Goal: Task Accomplishment & Management: Use online tool/utility

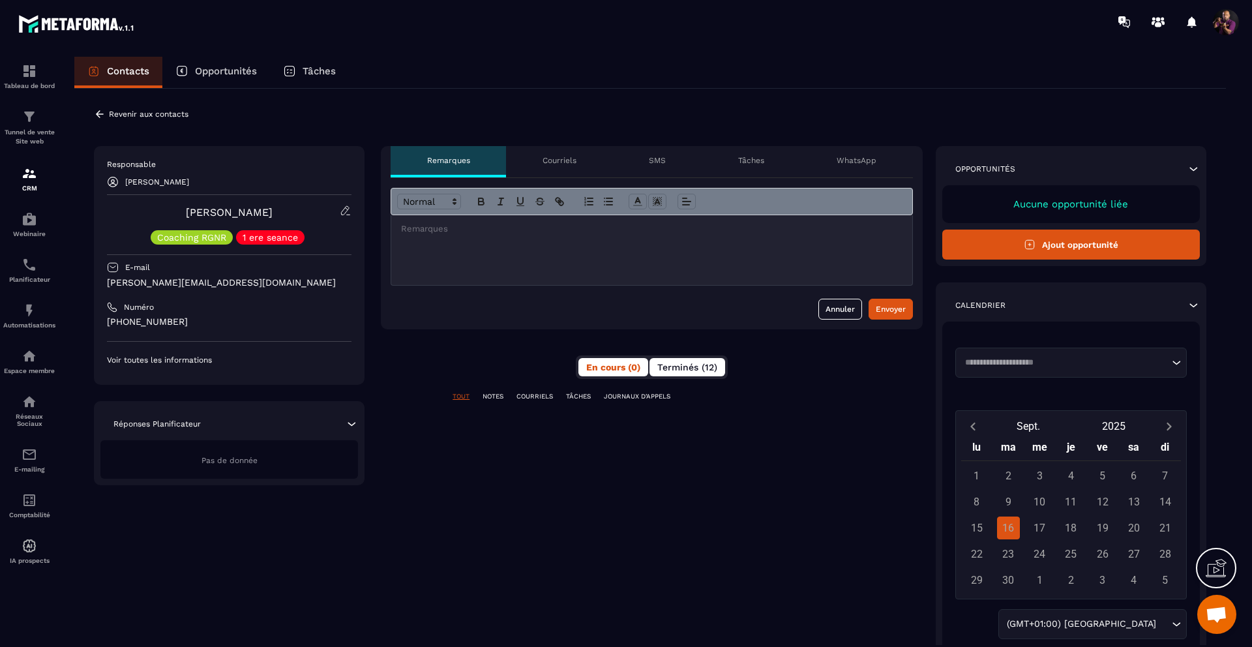
click at [681, 369] on span "Terminés (12)" at bounding box center [687, 367] width 60 height 10
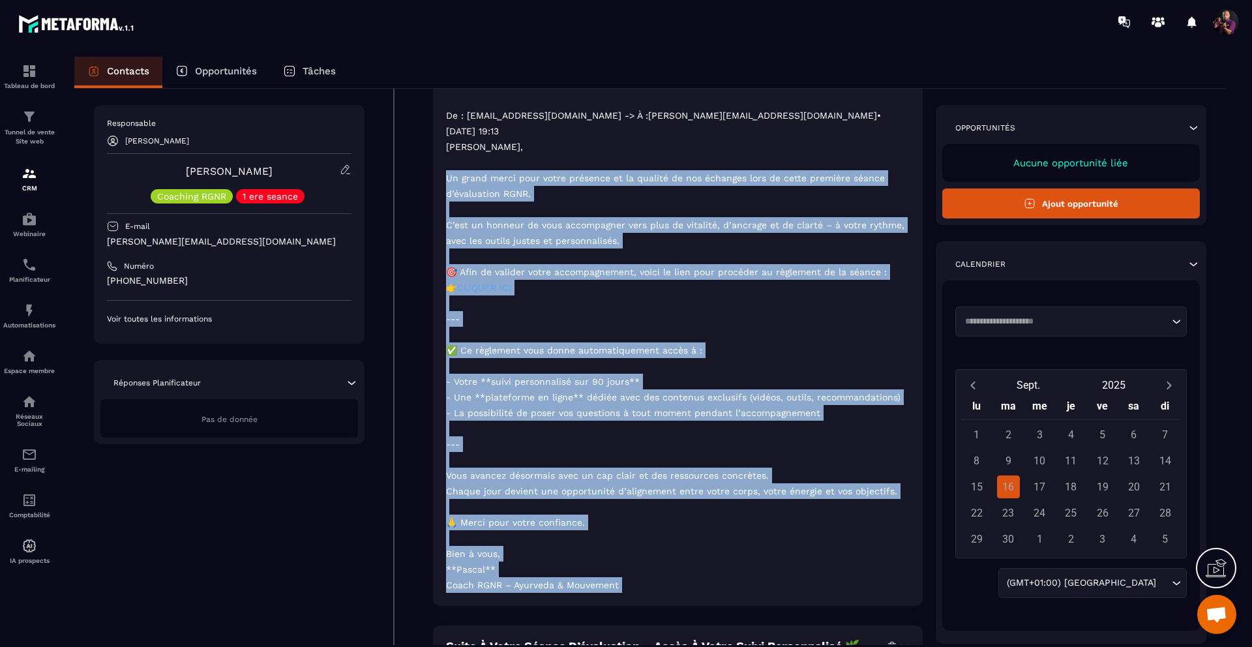
scroll to position [477, 0]
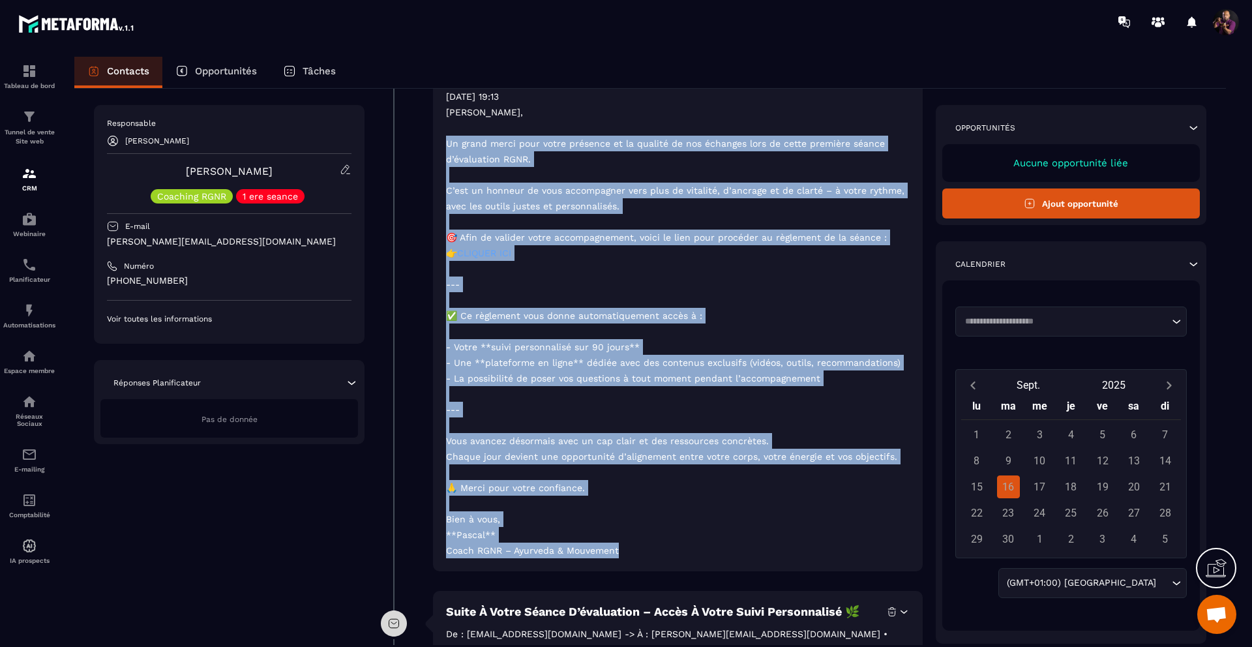
drag, startPoint x: 436, startPoint y: 353, endPoint x: 720, endPoint y: 560, distance: 351.5
click at [720, 560] on div "Suite à votre séance d’évaluation – Accès à votre suivi personnalisé 🌿 De : [EM…" at bounding box center [678, 259] width 490 height 625
copy p "Un grand merci pour votre présence et la qualité de nos échanges lors de cette …"
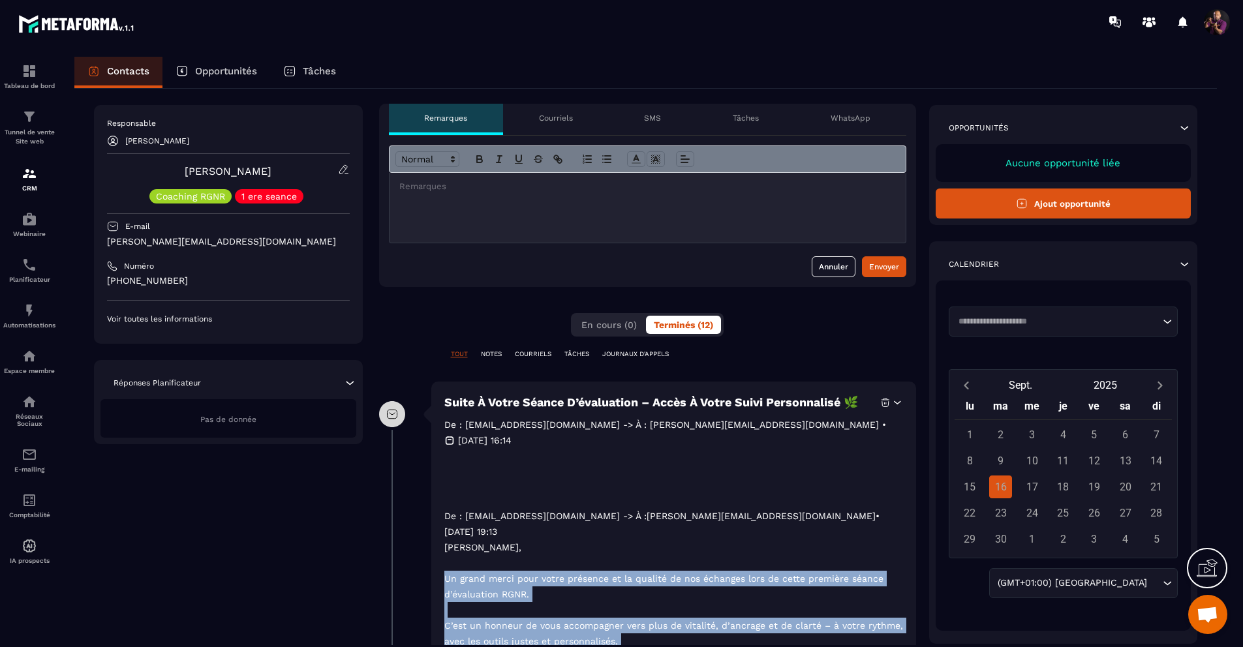
scroll to position [0, 0]
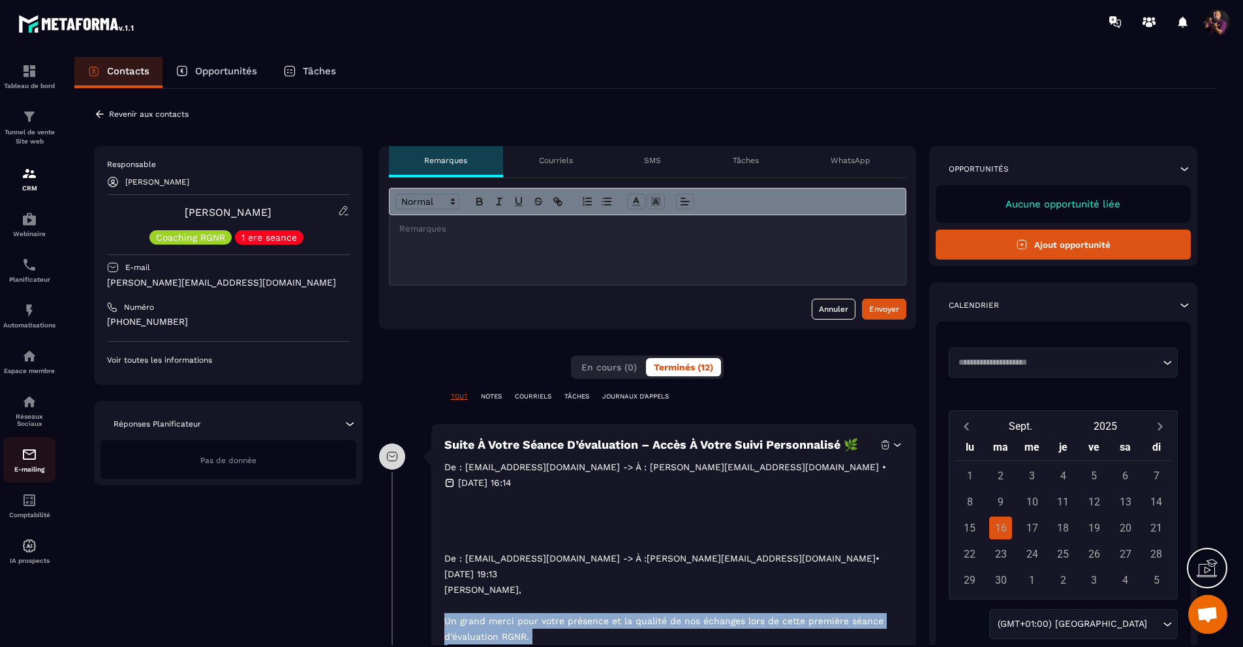
click at [26, 462] on img at bounding box center [30, 455] width 16 height 16
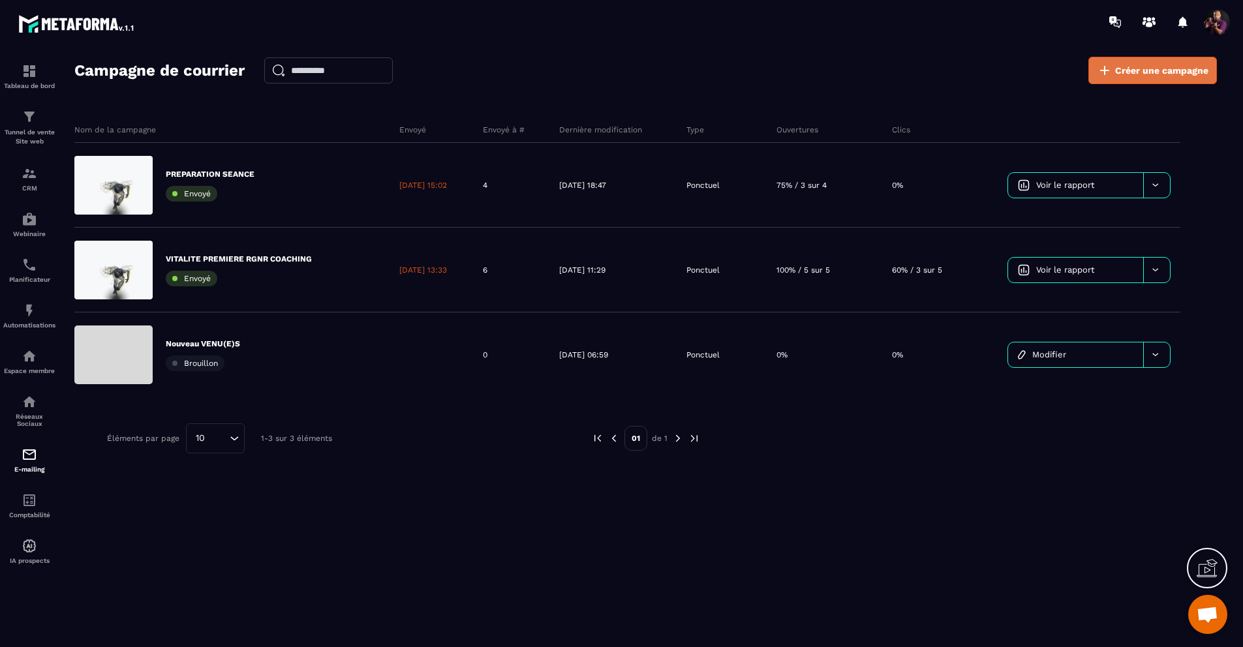
click at [1151, 74] on span "Créer une campagne" at bounding box center [1161, 70] width 93 height 13
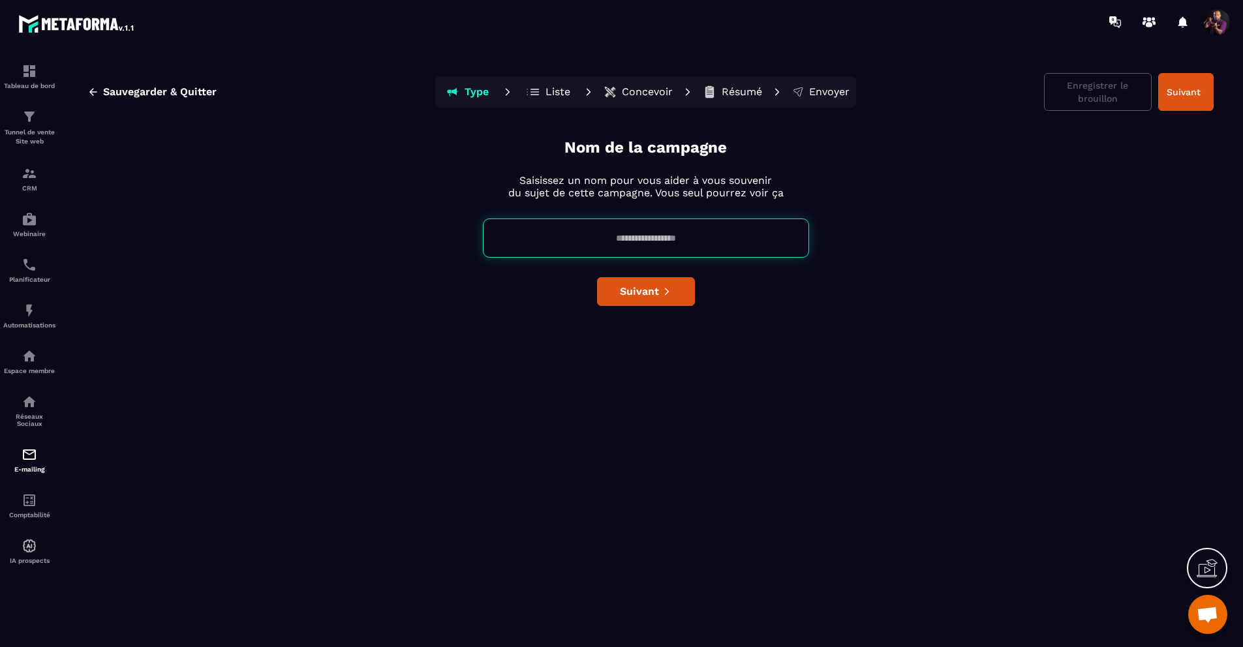
click at [642, 239] on input at bounding box center [646, 238] width 326 height 39
type input "*"
type input "**********"
click at [642, 294] on span "Suivant" at bounding box center [639, 291] width 39 height 13
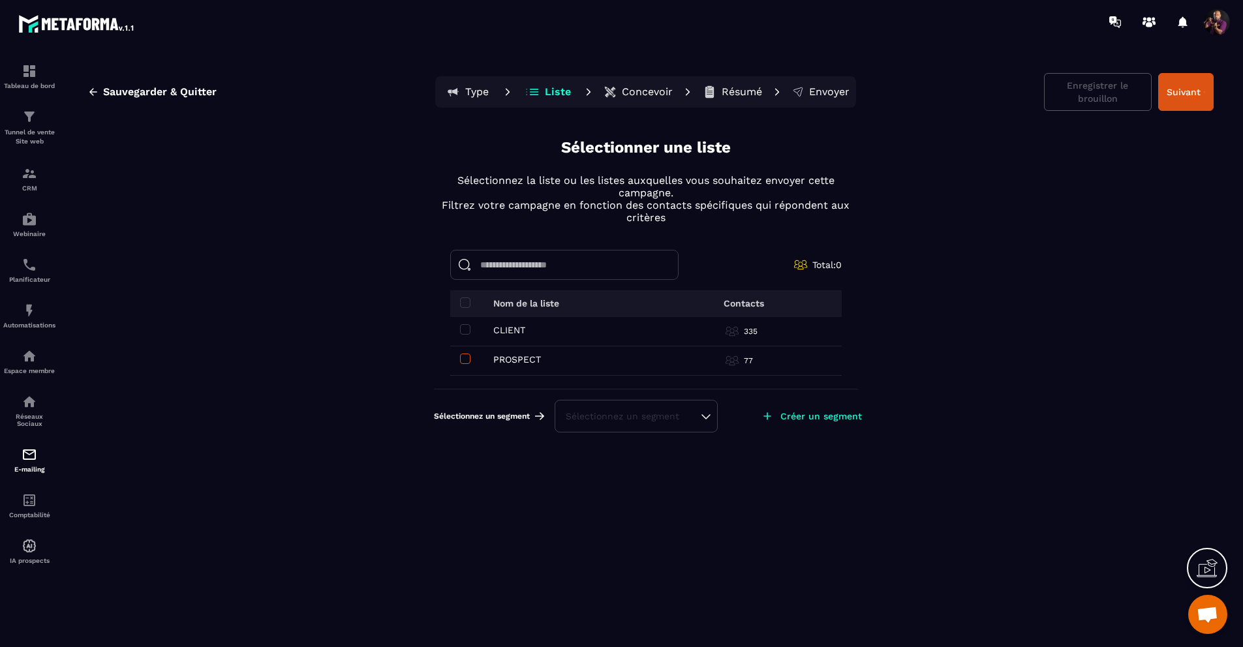
click at [468, 358] on span at bounding box center [465, 359] width 10 height 10
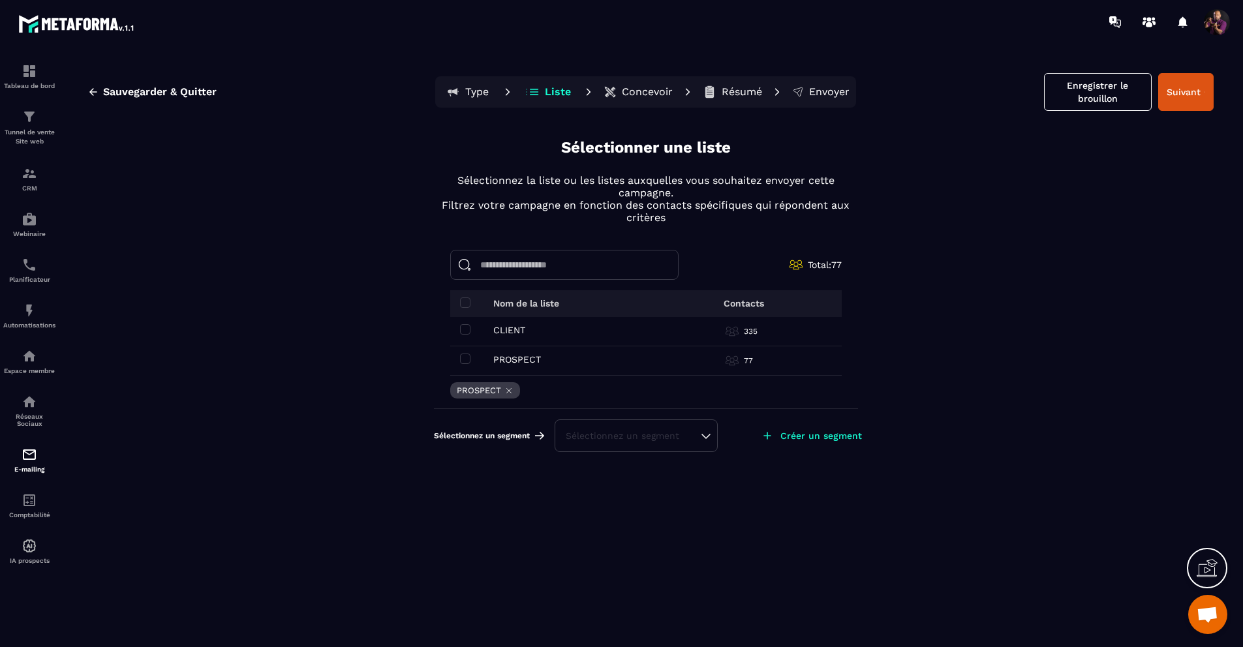
click at [715, 430] on div "Sélectionnez un segment" at bounding box center [635, 435] width 163 height 33
click at [705, 433] on div "Sélectionnez un segment" at bounding box center [636, 435] width 141 height 13
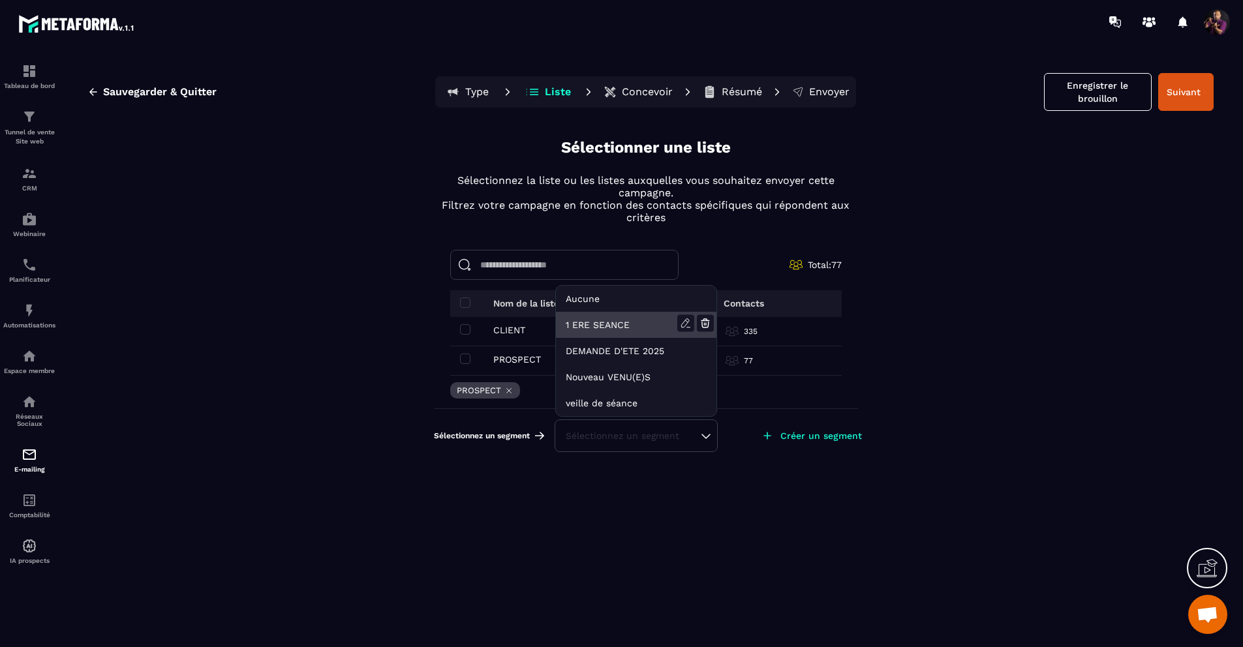
click at [605, 318] on li "1 ERE SEANCE" at bounding box center [636, 325] width 160 height 26
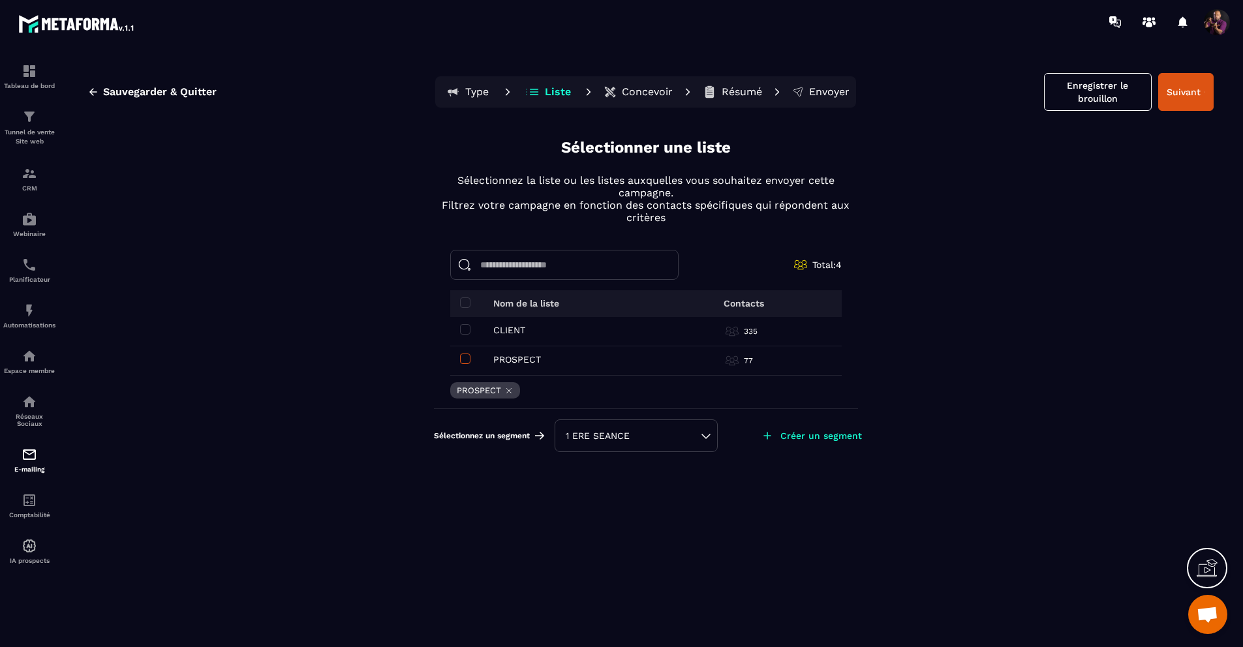
click at [468, 355] on span at bounding box center [465, 359] width 10 height 10
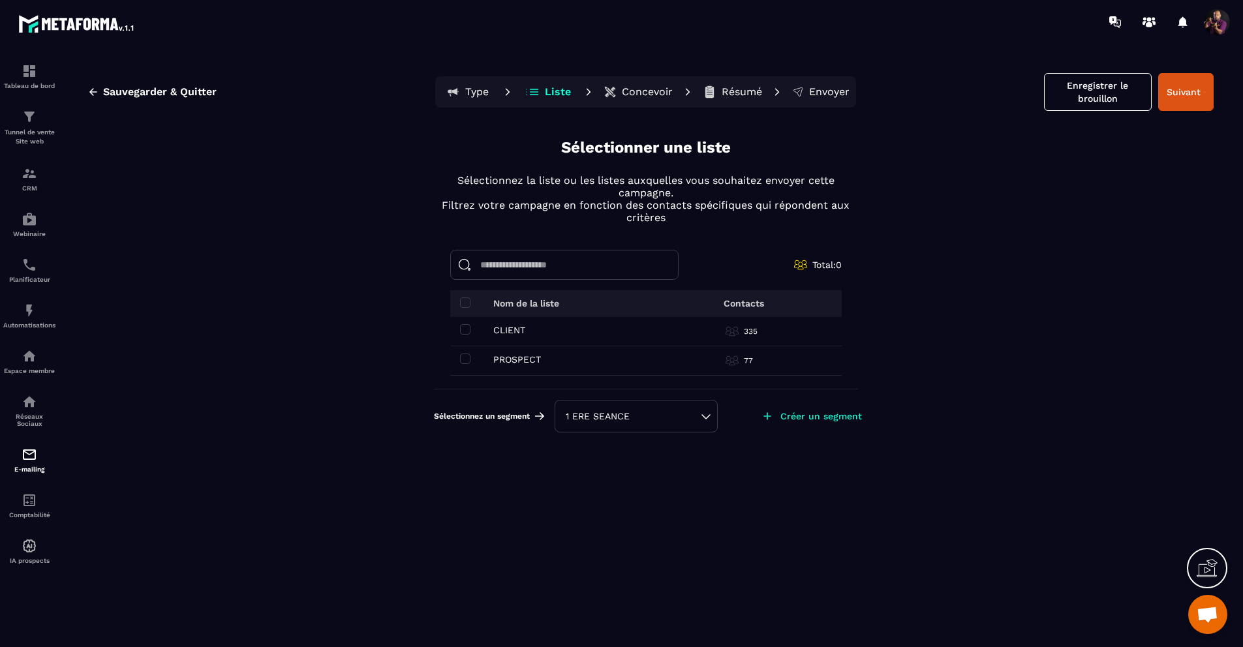
click at [667, 415] on div "1 ERE SEANCE" at bounding box center [636, 416] width 141 height 13
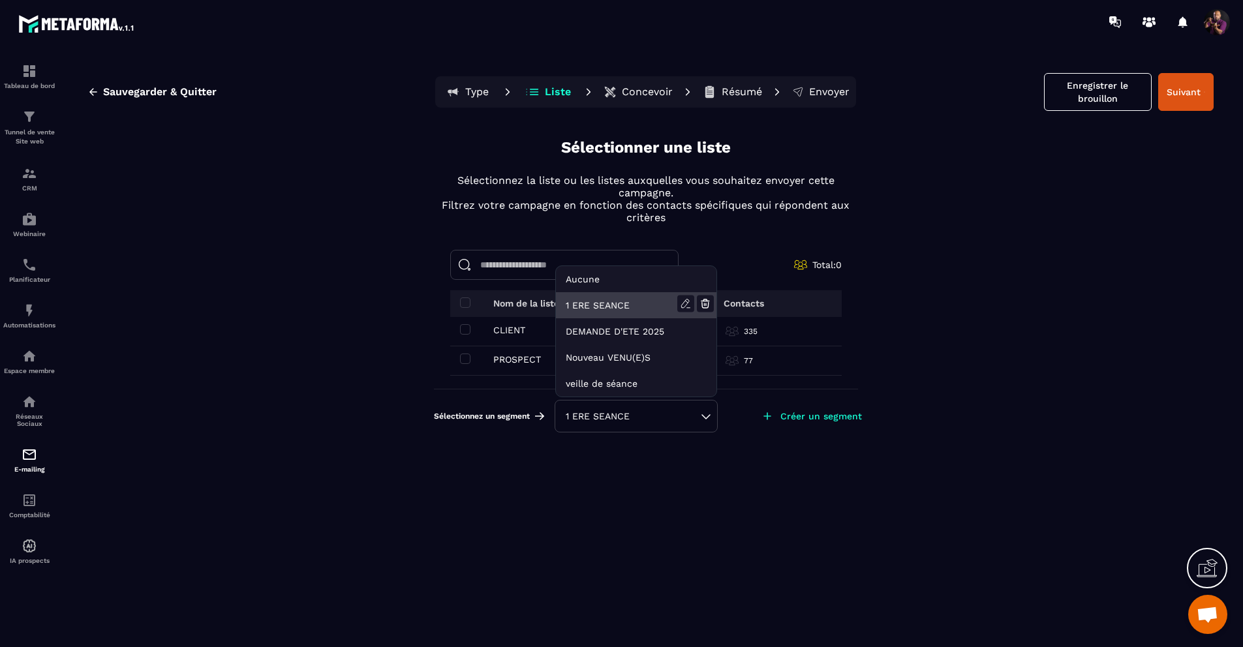
click at [612, 300] on li "1 ERE SEANCE" at bounding box center [636, 305] width 160 height 26
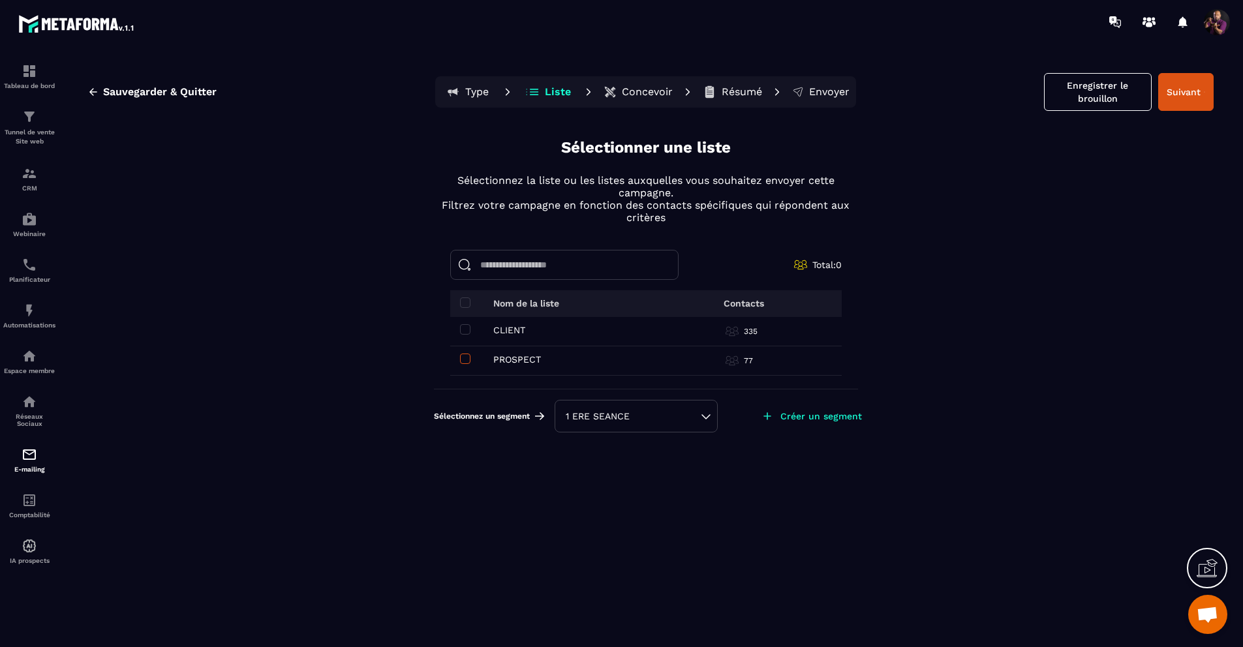
click at [467, 355] on span at bounding box center [465, 359] width 10 height 10
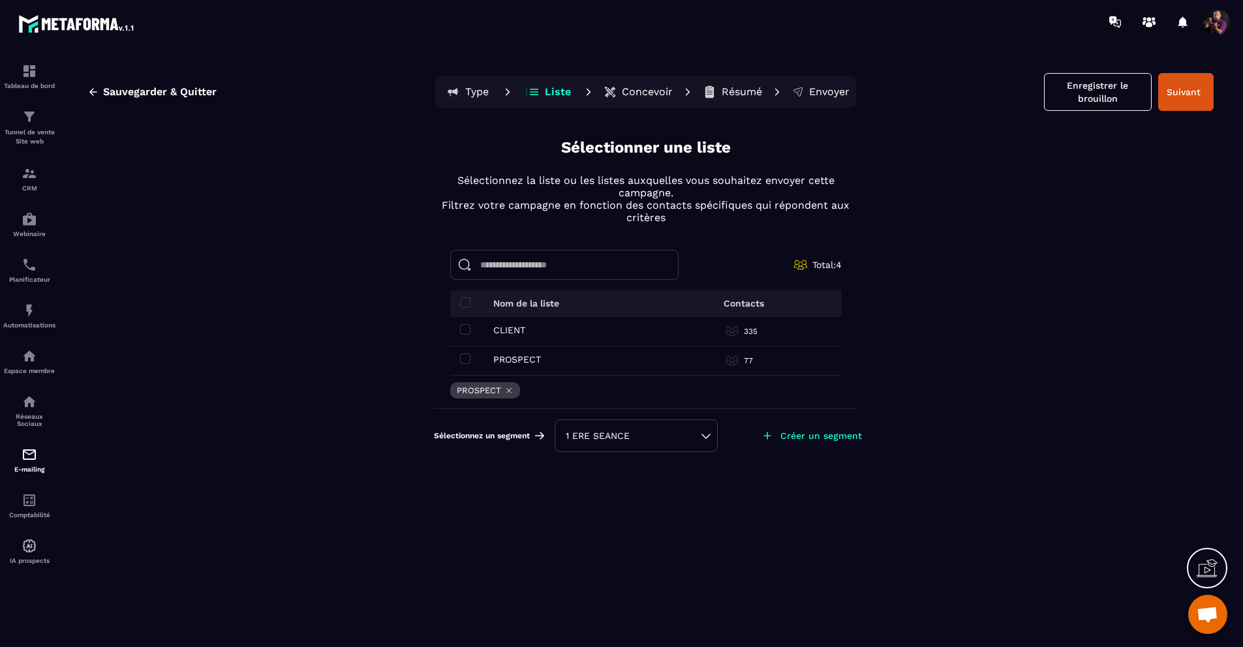
click at [821, 437] on p "Créer un segment" at bounding box center [821, 435] width 82 height 10
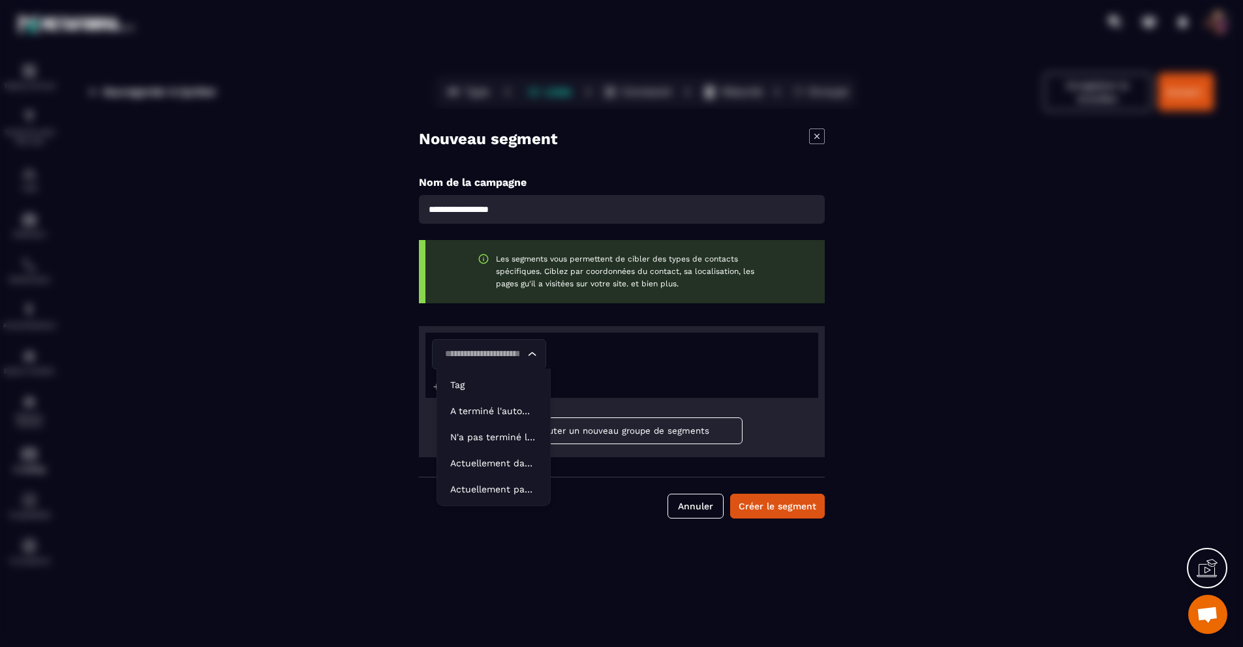
click at [534, 357] on icon "Search for option" at bounding box center [531, 354] width 13 height 13
click at [485, 385] on p "Tag" at bounding box center [493, 384] width 87 height 13
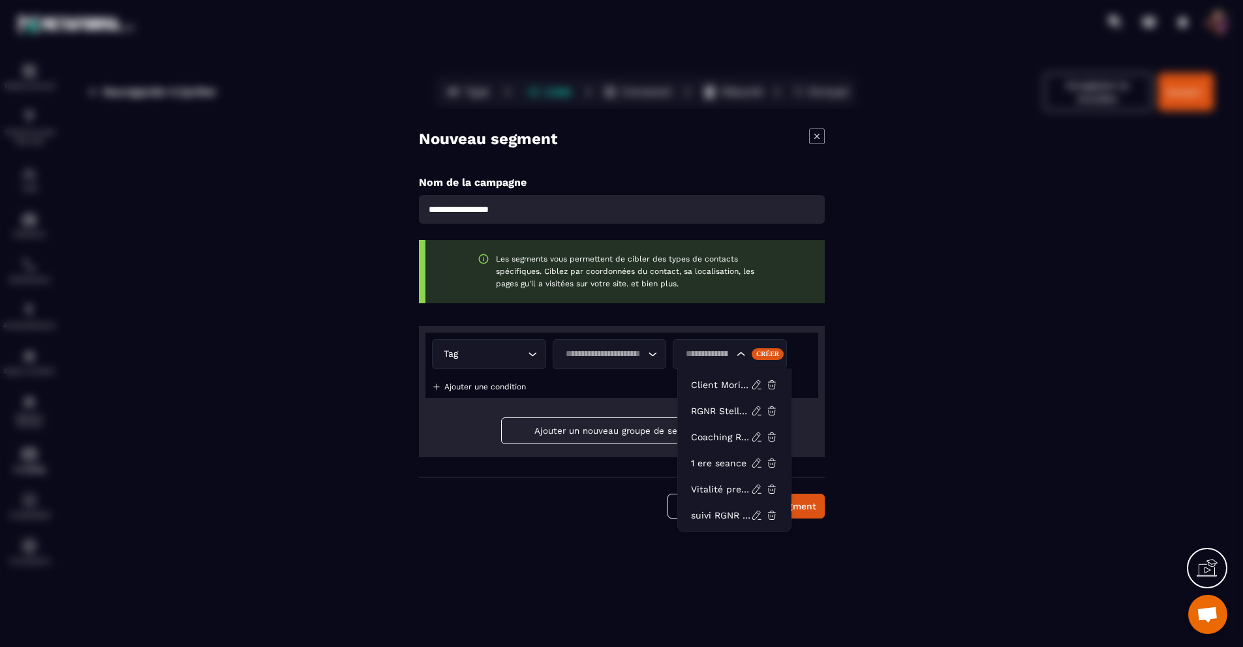
click at [742, 355] on icon "Search for option" at bounding box center [740, 354] width 13 height 13
click at [712, 515] on p "suivi RGNR Vitalité" at bounding box center [721, 515] width 60 height 13
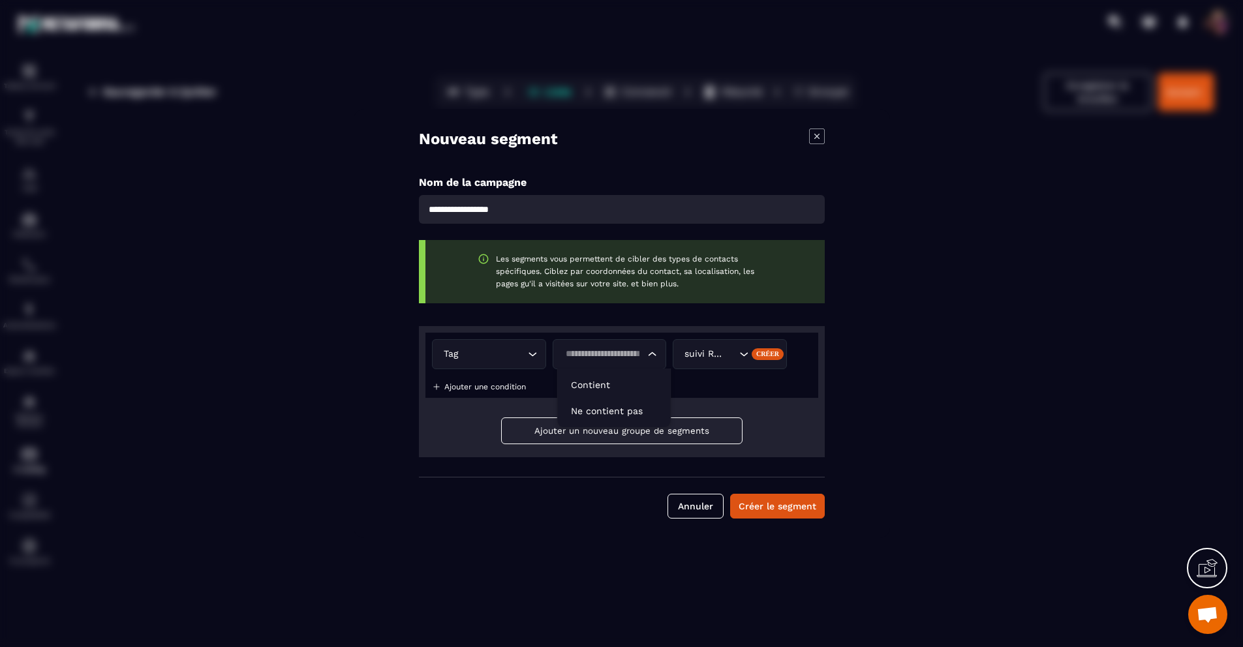
click at [657, 352] on icon "Search for option" at bounding box center [652, 354] width 13 height 13
click at [624, 381] on p "Contient" at bounding box center [614, 384] width 87 height 13
click at [757, 513] on button "Créer le segment" at bounding box center [777, 506] width 95 height 25
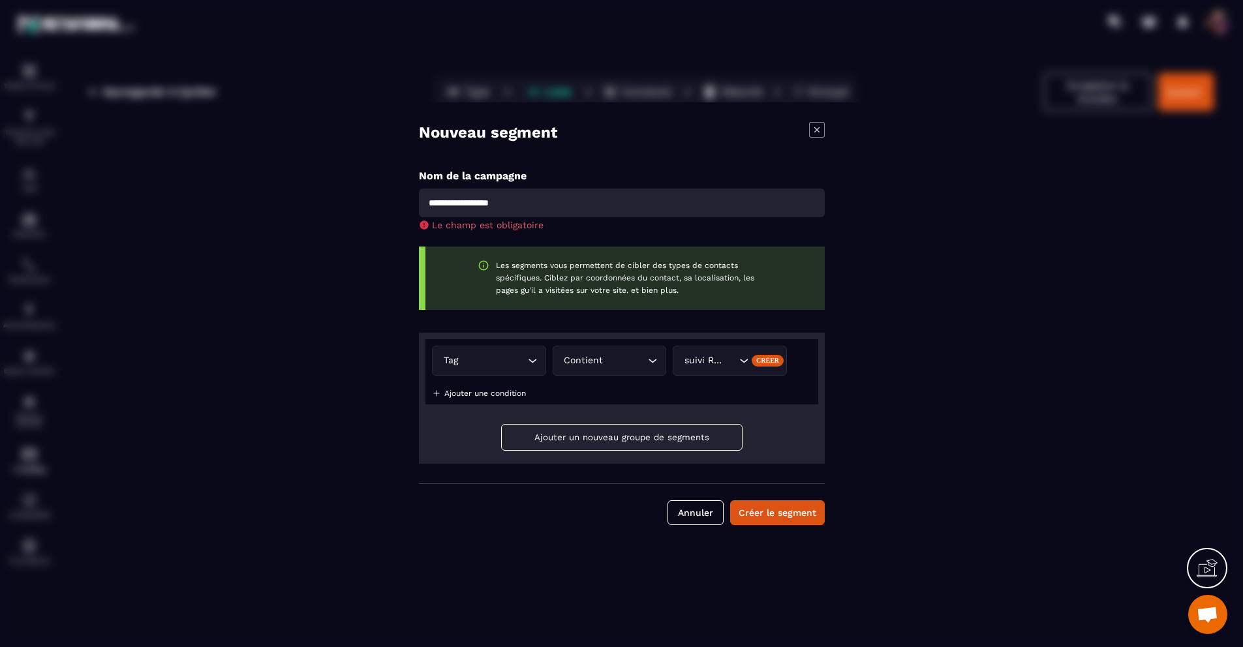
click at [644, 204] on input "Modal window" at bounding box center [622, 203] width 406 height 29
type input "**********"
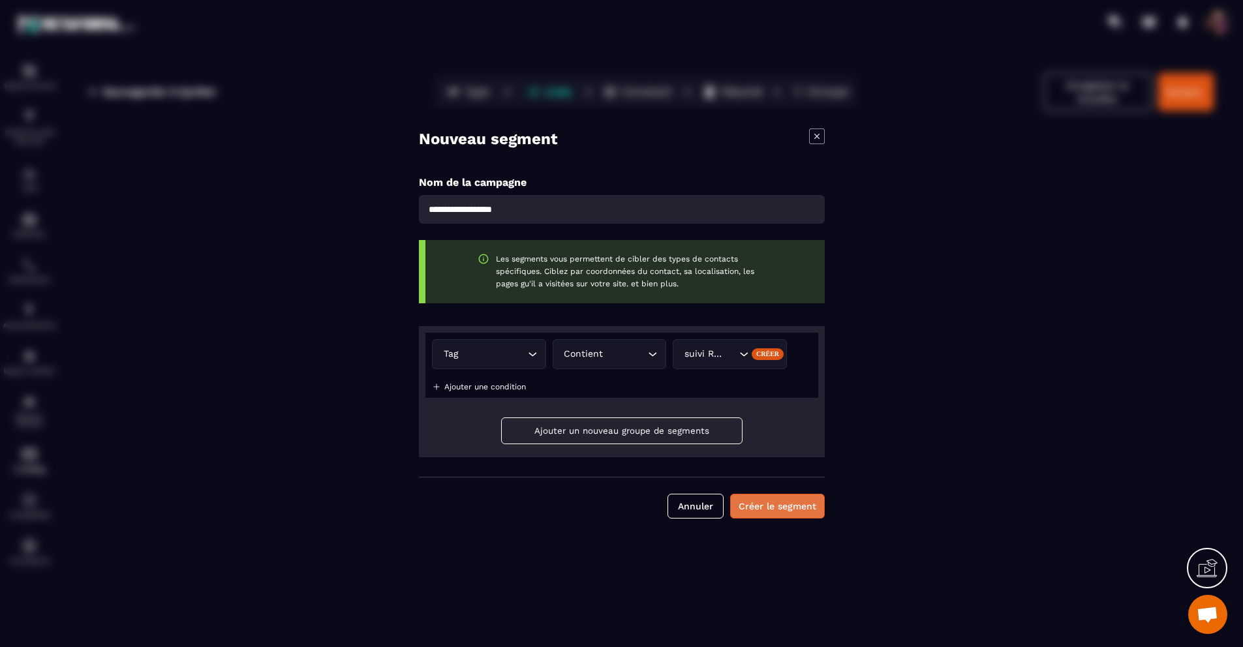
click at [795, 504] on button "Créer le segment" at bounding box center [777, 506] width 95 height 25
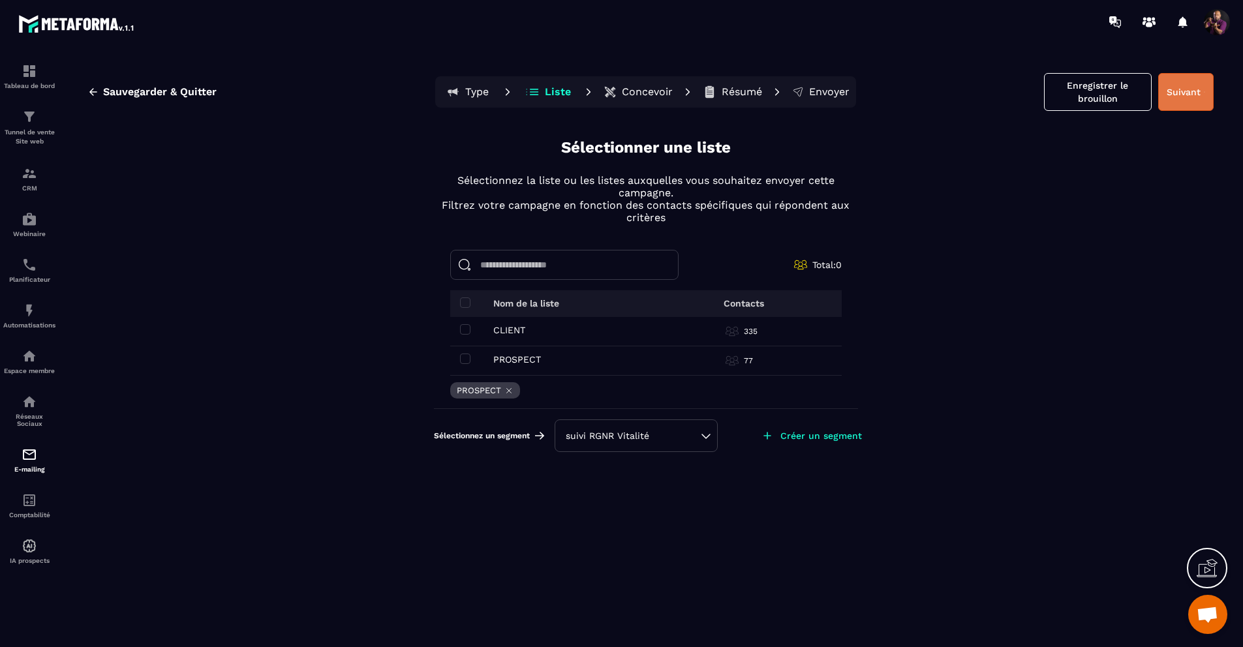
click at [1184, 91] on button "Suivant" at bounding box center [1185, 92] width 55 height 38
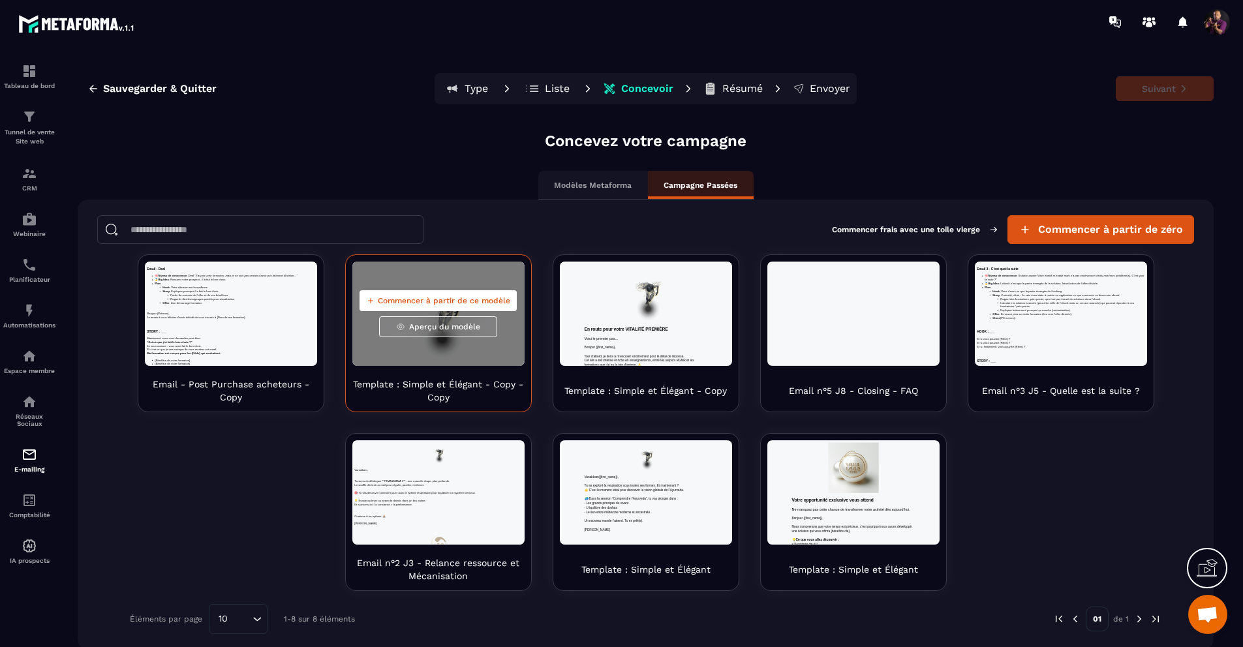
click at [430, 294] on button "Commencer à partir de ce modèle" at bounding box center [437, 300] width 157 height 21
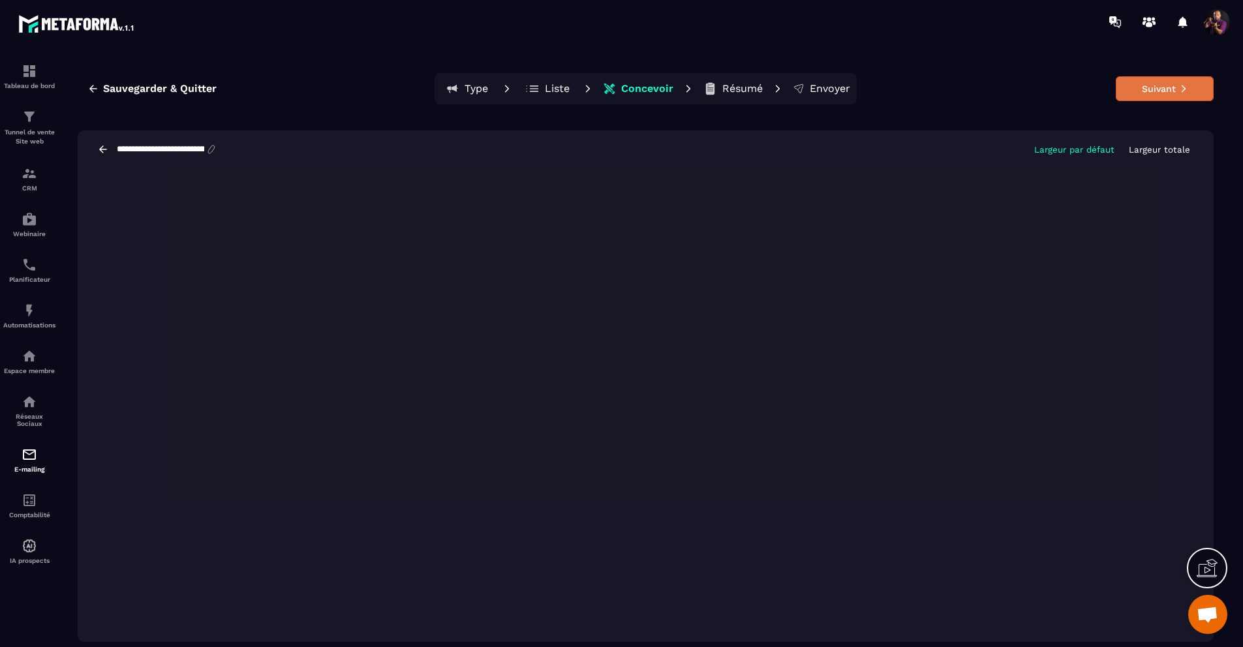
click at [1162, 85] on button "Suivant" at bounding box center [1164, 88] width 98 height 25
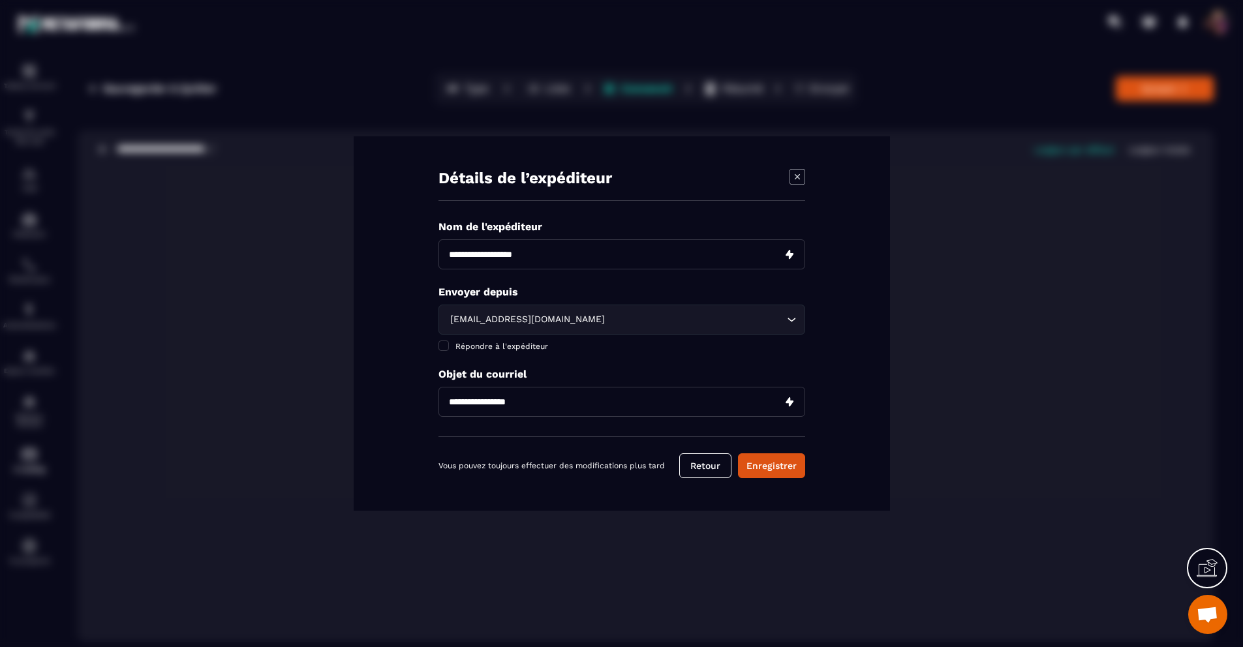
click at [715, 243] on input "Modal window" at bounding box center [621, 254] width 367 height 30
type input "**********"
click at [744, 397] on input "Modal window" at bounding box center [621, 402] width 367 height 30
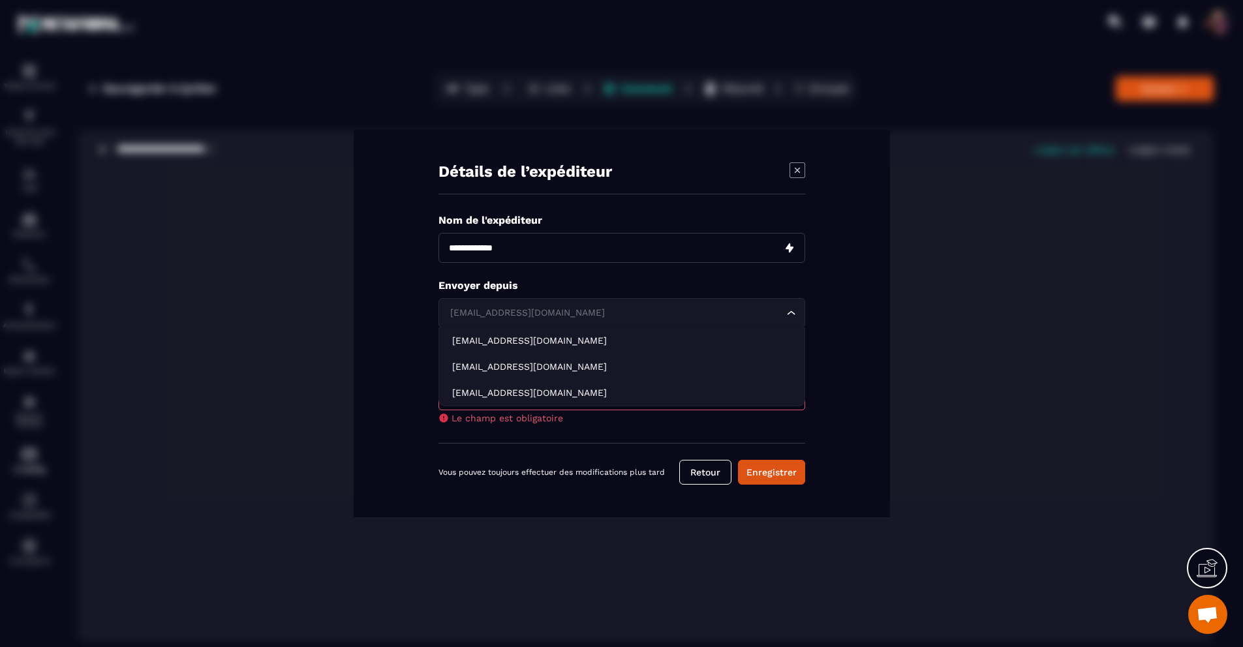
click at [791, 322] on div "[EMAIL_ADDRESS][DOMAIN_NAME] Loading..." at bounding box center [621, 313] width 367 height 30
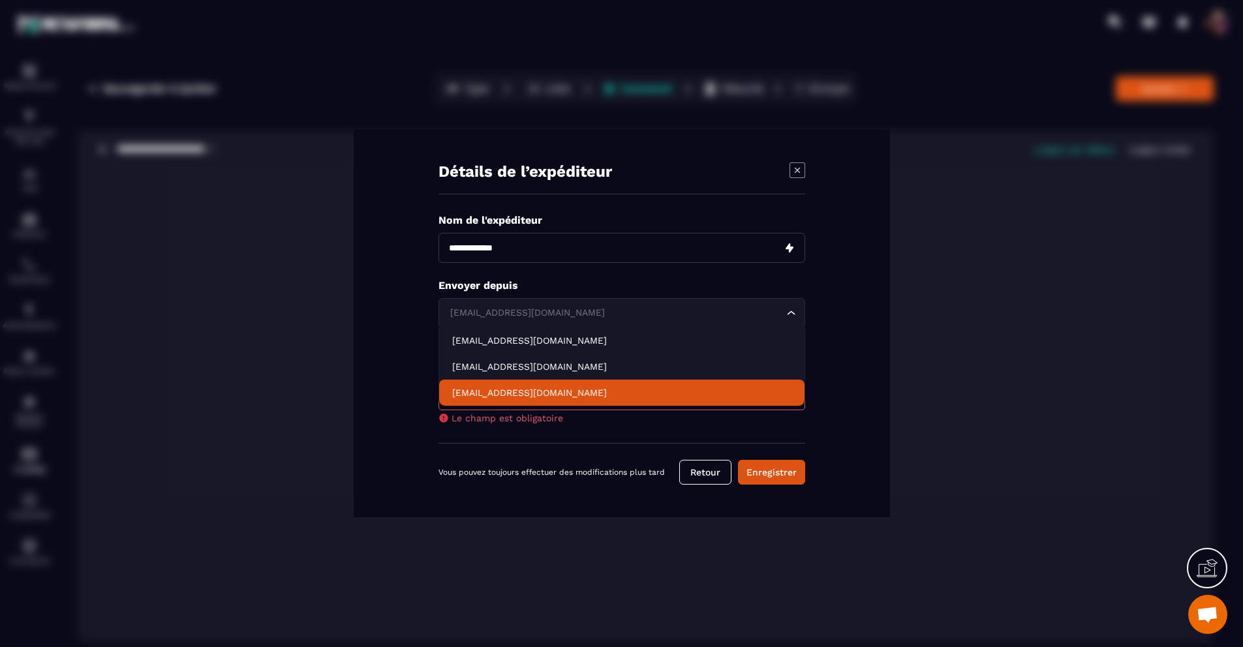
click at [567, 386] on p "[EMAIL_ADDRESS][DOMAIN_NAME]" at bounding box center [621, 392] width 339 height 13
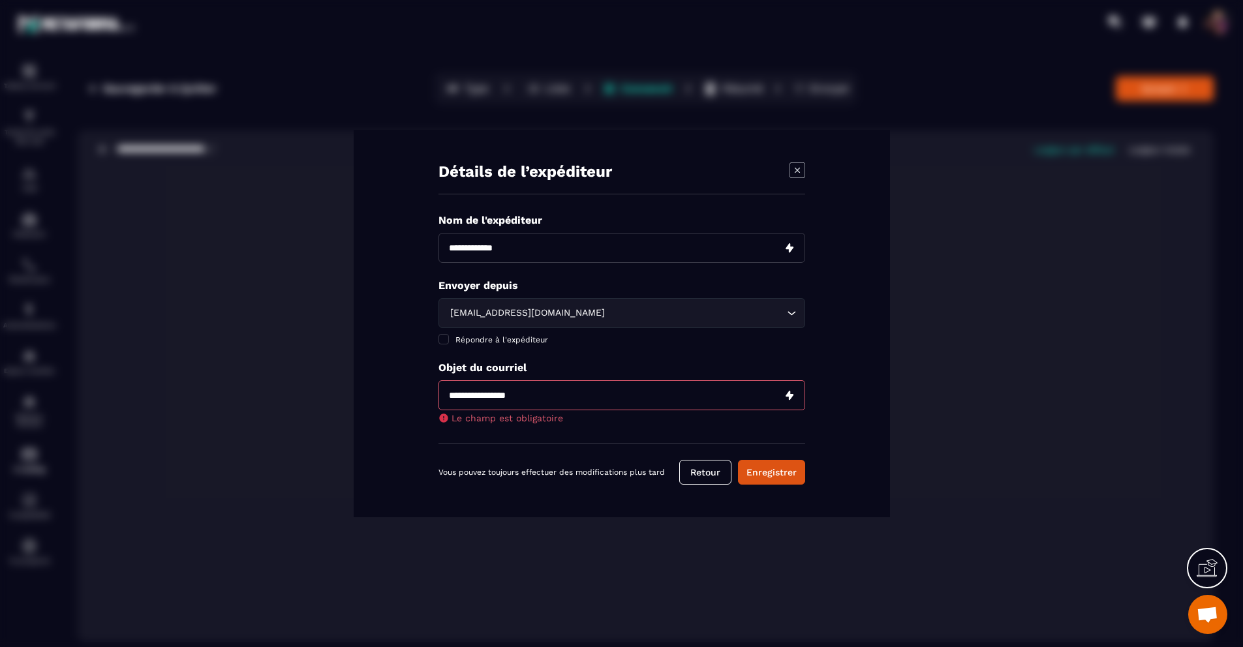
click at [476, 399] on input "Modal window" at bounding box center [621, 395] width 367 height 30
click at [477, 393] on input "**********" at bounding box center [621, 395] width 367 height 30
type input "**********"
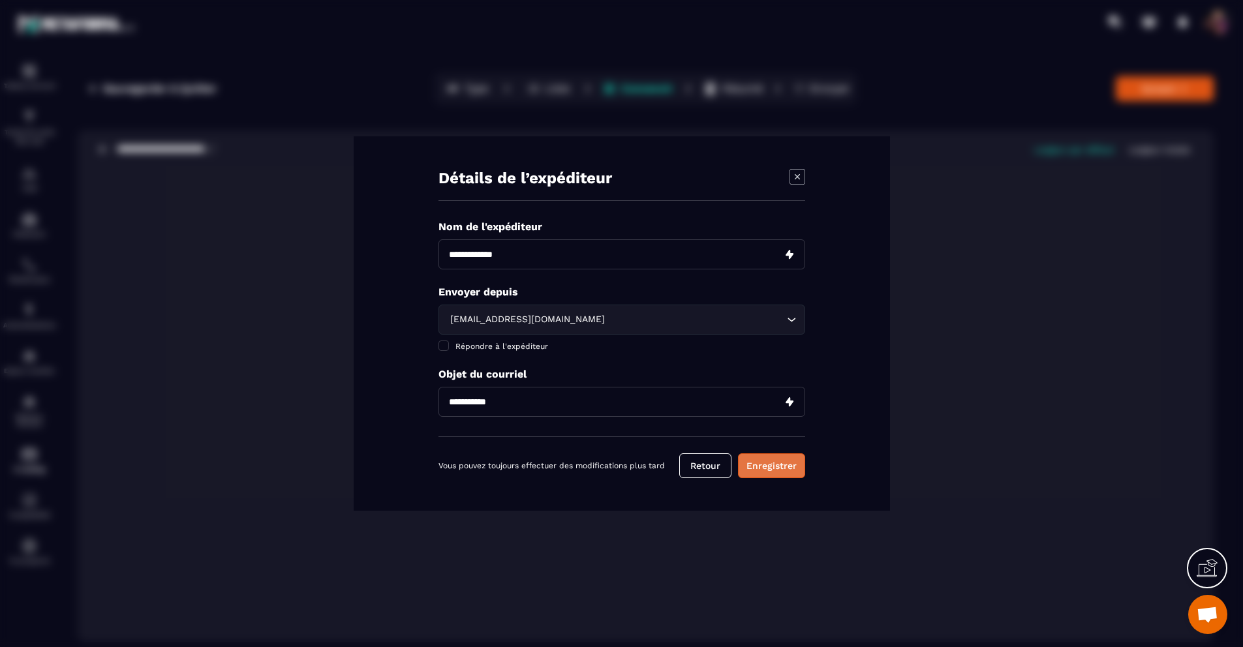
click at [767, 466] on button "Enregistrer" at bounding box center [771, 465] width 67 height 25
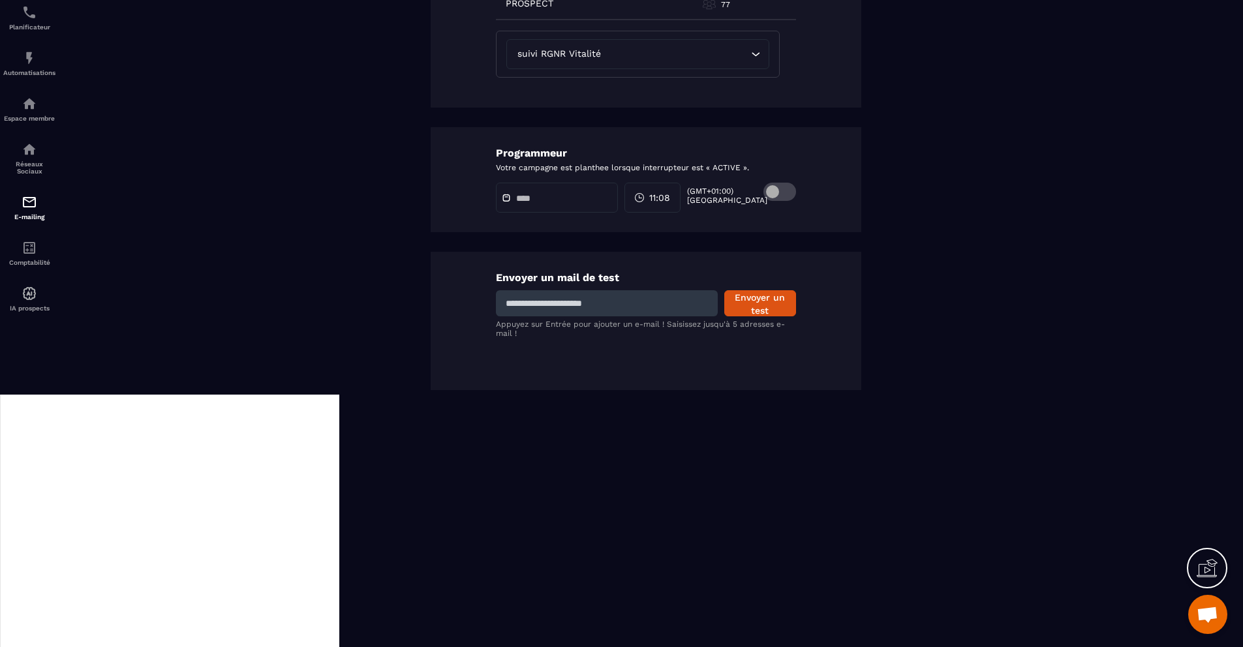
scroll to position [295, 0]
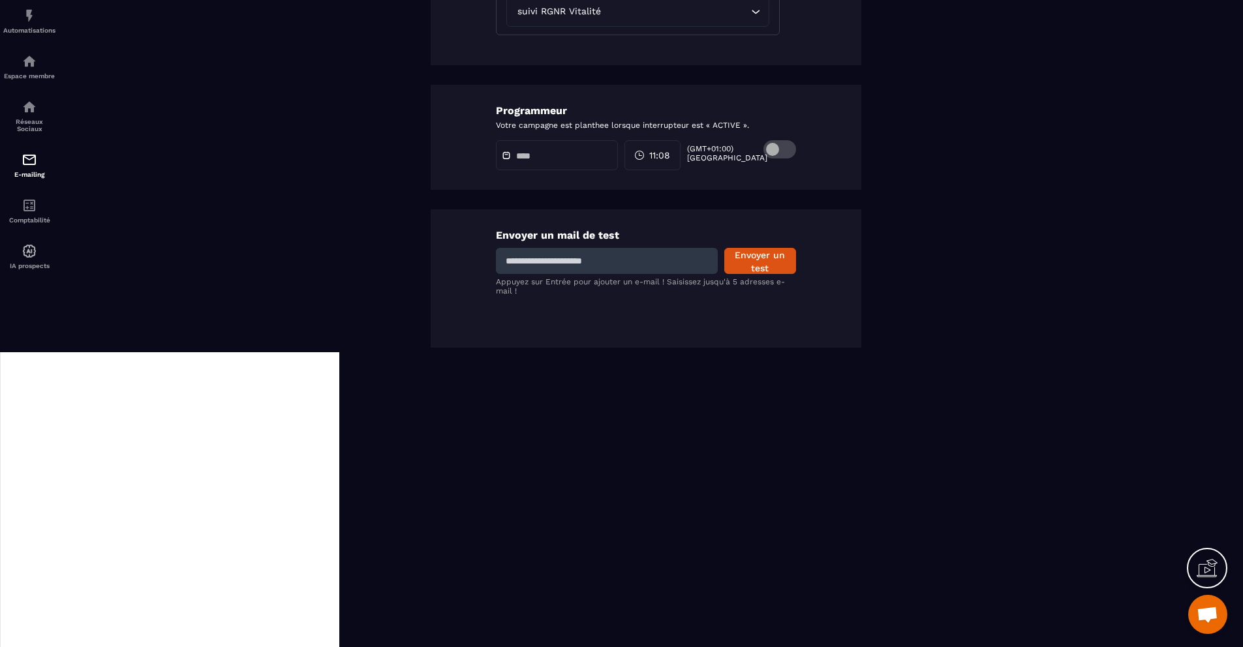
click at [625, 258] on input at bounding box center [607, 261] width 222 height 26
type input "**********"
click at [746, 266] on button "Envoyer un test" at bounding box center [760, 261] width 72 height 26
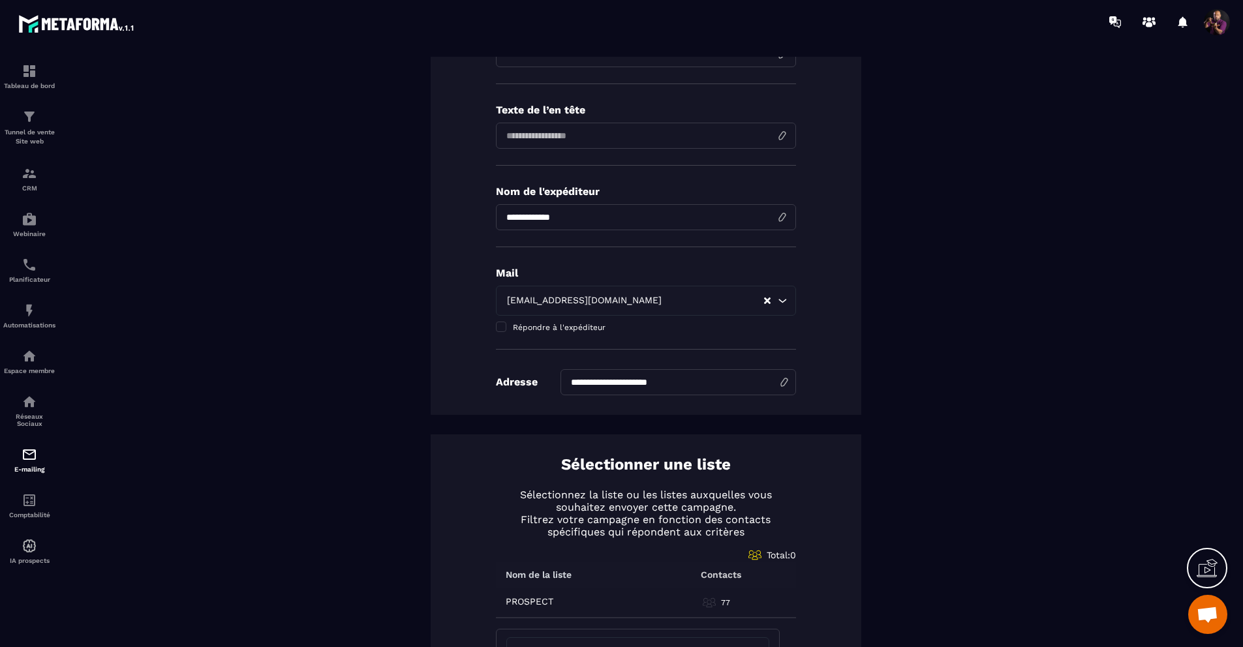
scroll to position [0, 0]
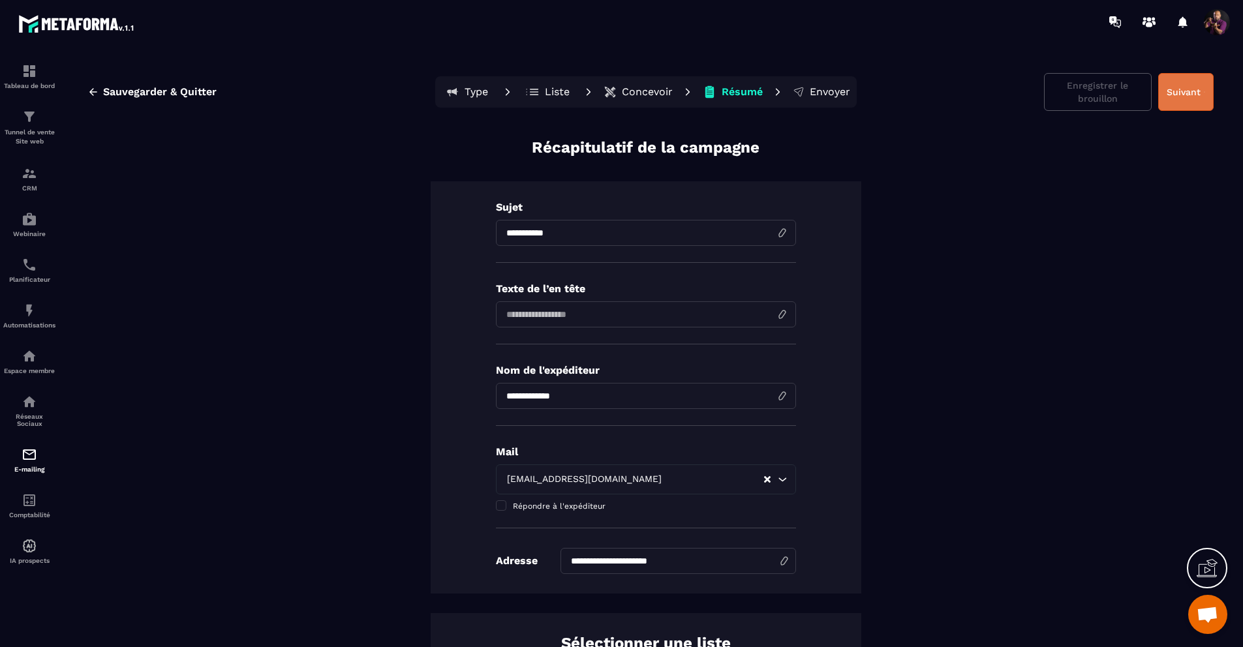
click at [1179, 87] on button "Suivant" at bounding box center [1185, 92] width 55 height 38
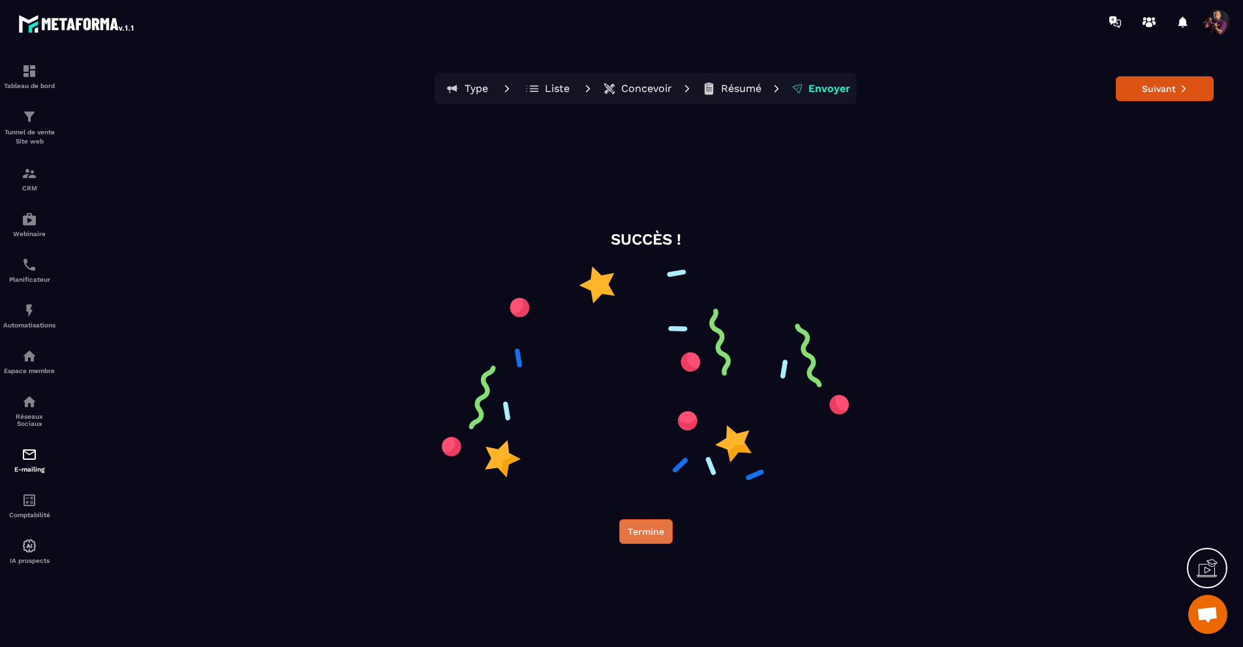
click at [639, 524] on button "Termine" at bounding box center [645, 531] width 53 height 25
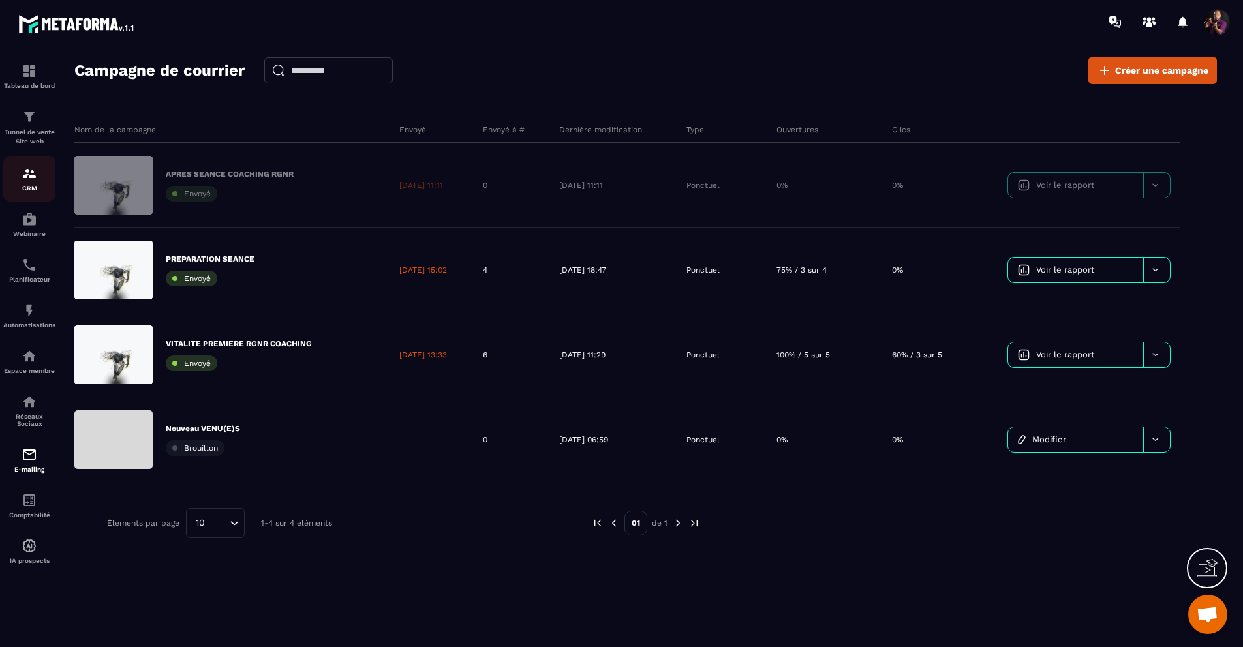
click at [22, 186] on p "CRM" at bounding box center [29, 188] width 52 height 7
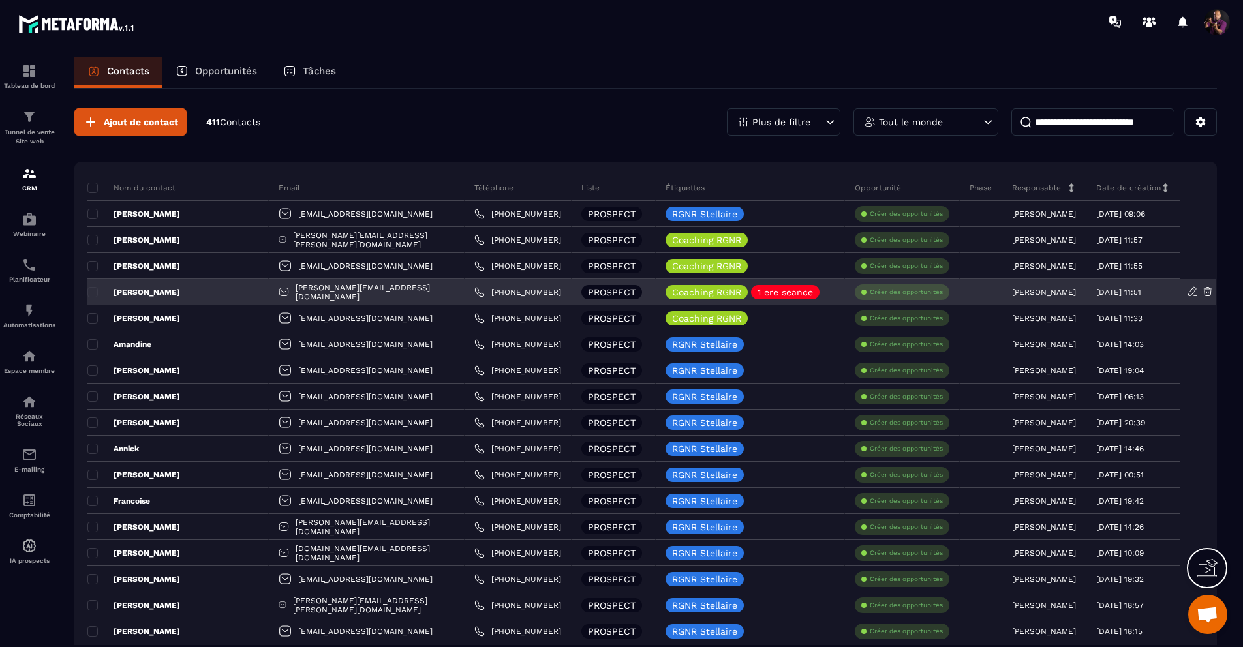
click at [135, 297] on p "[PERSON_NAME]" at bounding box center [133, 292] width 93 height 10
